Goal: Information Seeking & Learning: Learn about a topic

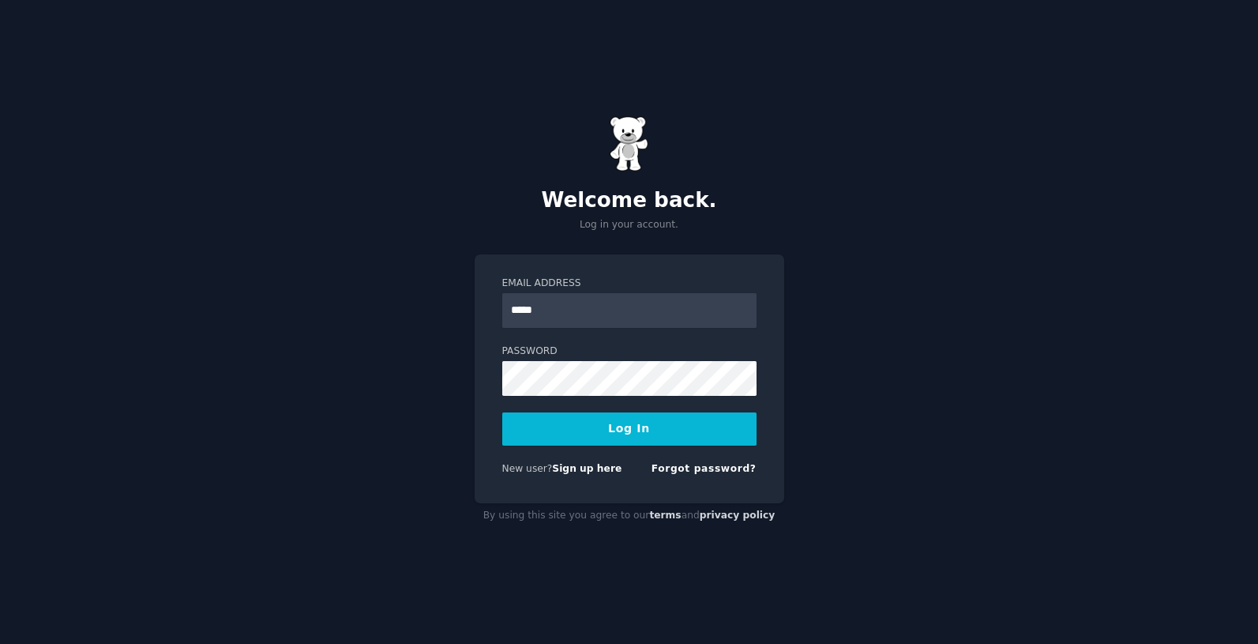
type input "**********"
click at [502, 412] on button "Log In" at bounding box center [629, 428] width 254 height 33
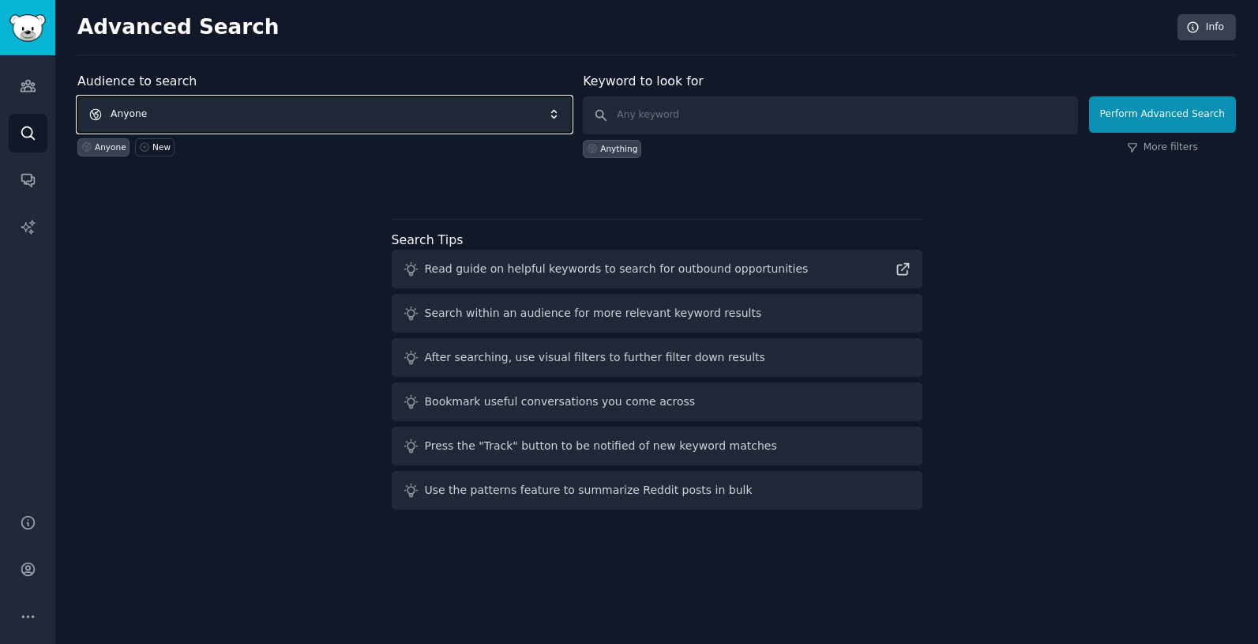
click at [277, 106] on span "Anyone" at bounding box center [324, 114] width 494 height 36
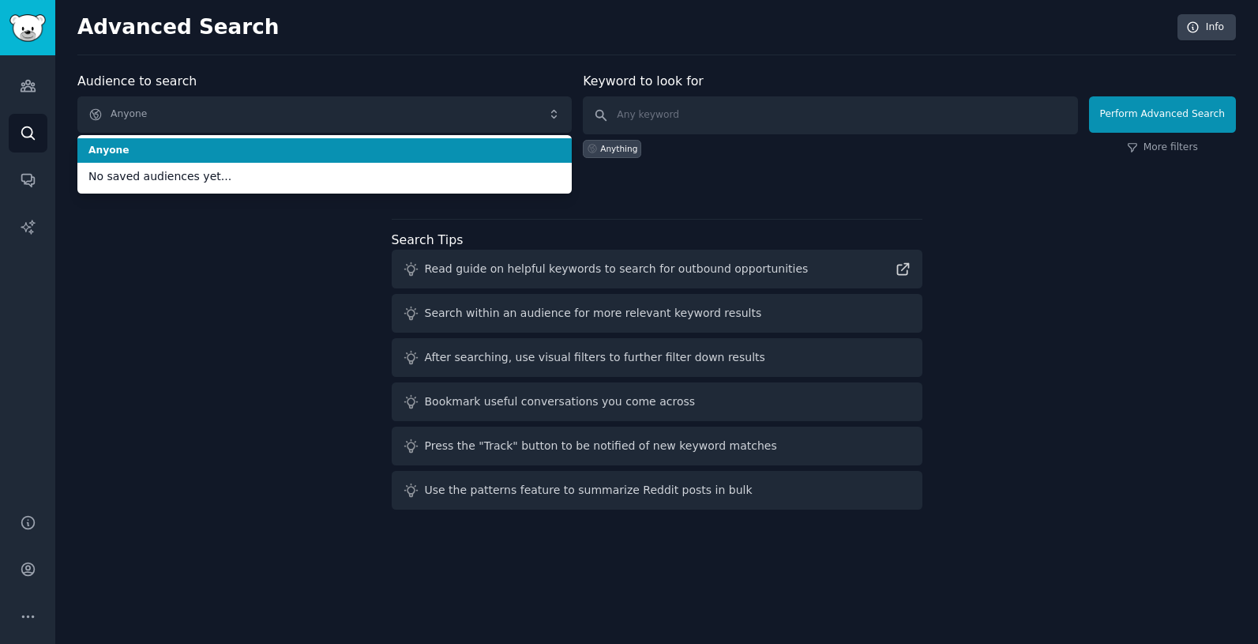
click at [344, 69] on div "Advanced Search Info Audience to search Anyone Anyone No saved audiences yet...…" at bounding box center [656, 322] width 1203 height 644
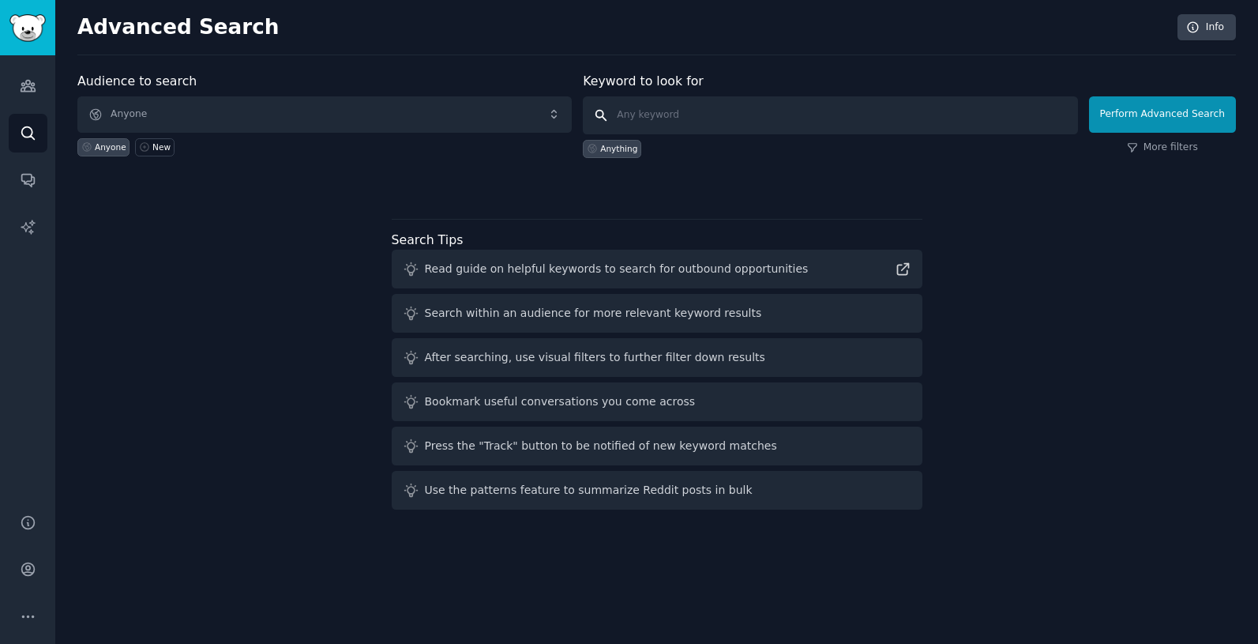
click at [737, 116] on input "text" at bounding box center [830, 115] width 494 height 38
type input "f"
type input "psychic"
click button "Perform Advanced Search" at bounding box center [1162, 114] width 147 height 36
